Goal: Navigation & Orientation: Find specific page/section

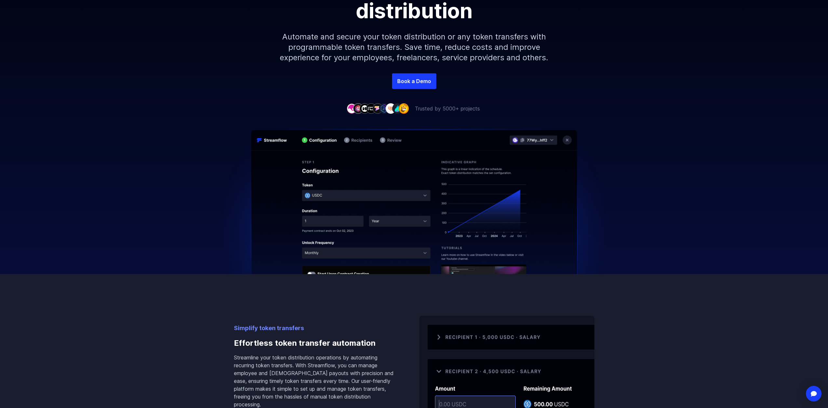
scroll to position [163, 0]
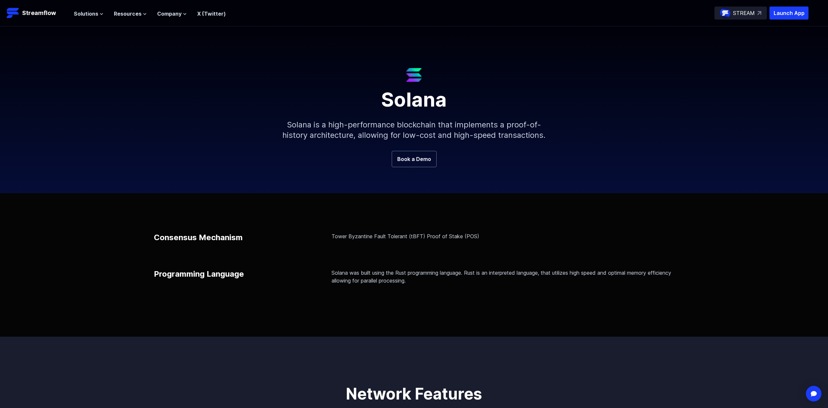
scroll to position [33, 0]
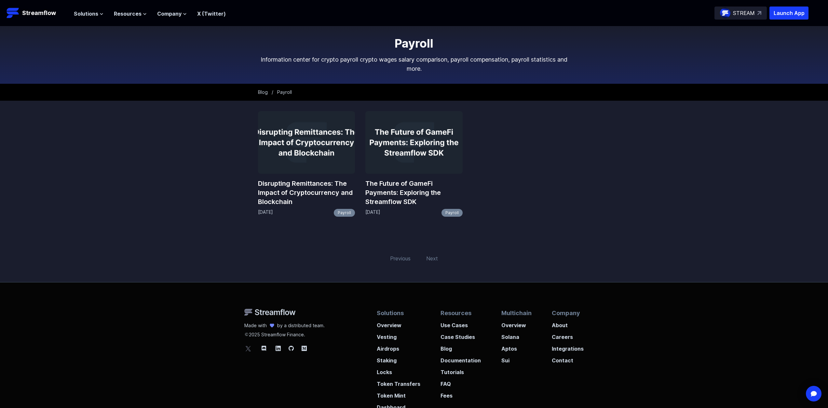
scroll to position [33, 0]
